Goal: Navigation & Orientation: Go to known website

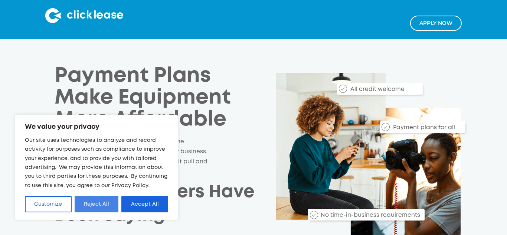
click at [101, 205] on button "Reject All" at bounding box center [97, 204] width 44 height 16
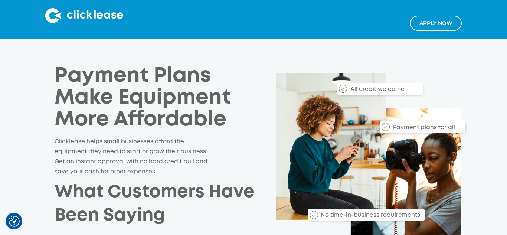
click at [57, 17] on img at bounding box center [84, 15] width 78 height 15
